Goal: Communication & Community: Answer question/provide support

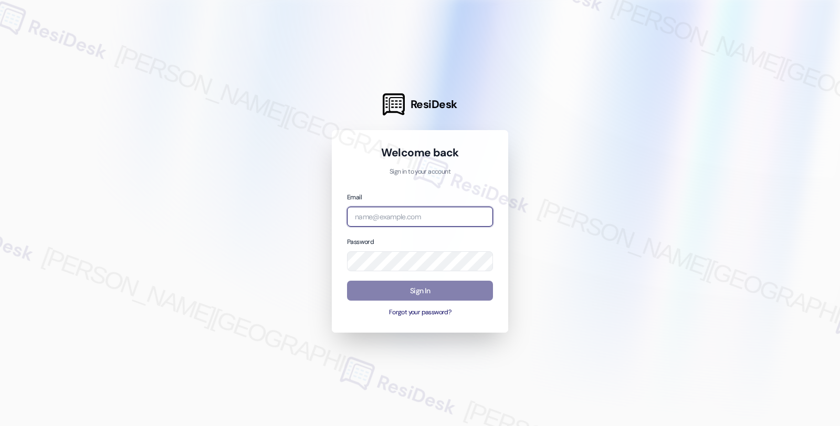
click at [432, 219] on input "email" at bounding box center [420, 217] width 146 height 20
type input "automated-surveys-twelve_rivers_management-fides.[PERSON_NAME]@twelve_rivers_[D…"
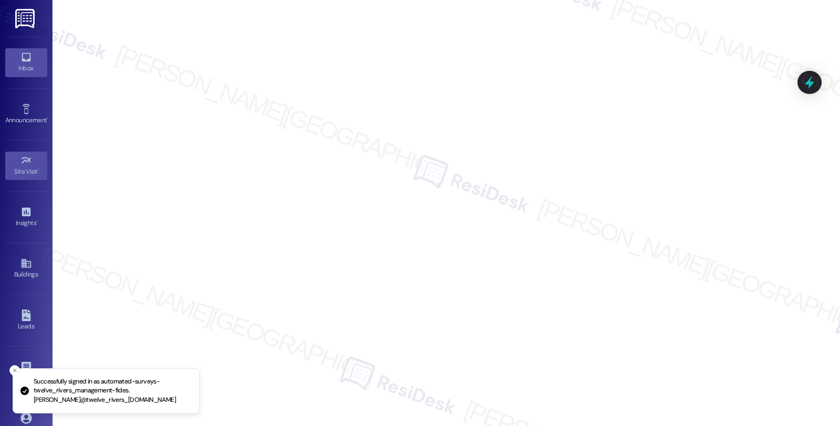
click at [31, 60] on link "Inbox" at bounding box center [26, 62] width 42 height 28
